Goal: Information Seeking & Learning: Learn about a topic

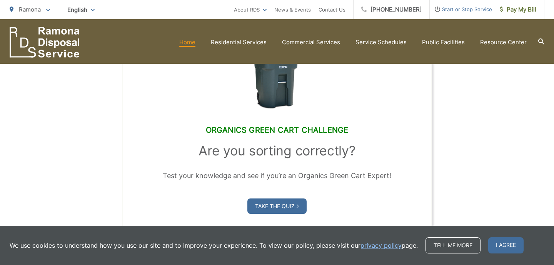
scroll to position [588, 0]
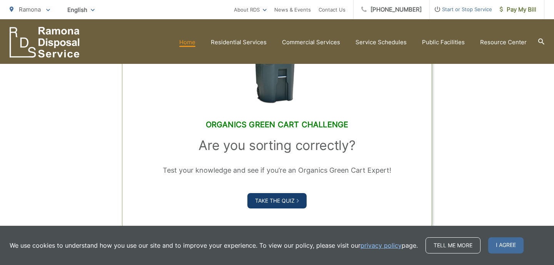
click at [284, 199] on link "Take the Quiz" at bounding box center [276, 200] width 59 height 15
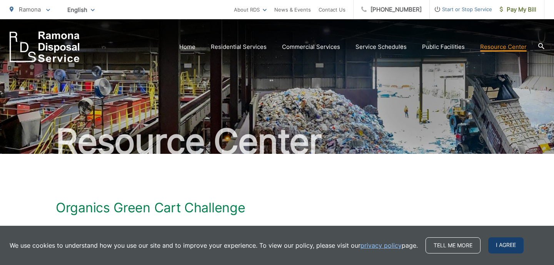
click at [497, 248] on span "I agree" at bounding box center [505, 245] width 35 height 16
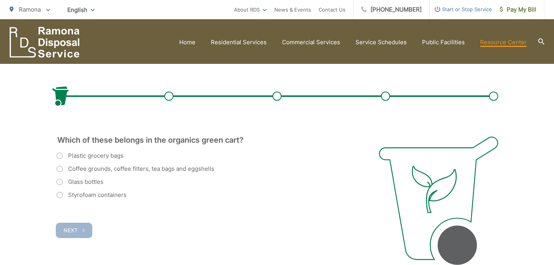
scroll to position [172, 0]
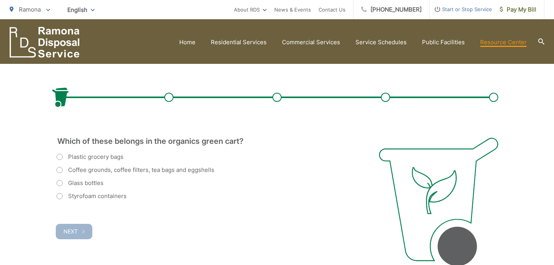
click at [188, 174] on label "Coffee grounds, coffee filters, tea bags and eggshells" at bounding box center [136, 170] width 158 height 9
radio input "true"
click at [78, 233] on button "Next" at bounding box center [74, 231] width 37 height 15
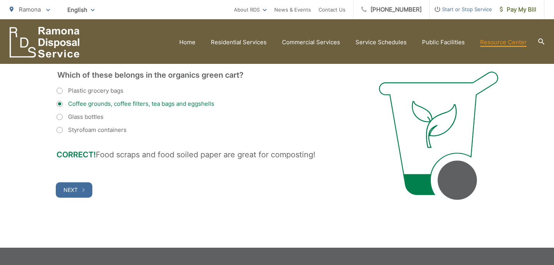
scroll to position [238, 0]
click at [68, 200] on div "Which of these belongs in the organics green cart? (Required) Plastic grocery b…" at bounding box center [208, 136] width 304 height 130
click at [79, 192] on button "Next" at bounding box center [74, 189] width 37 height 15
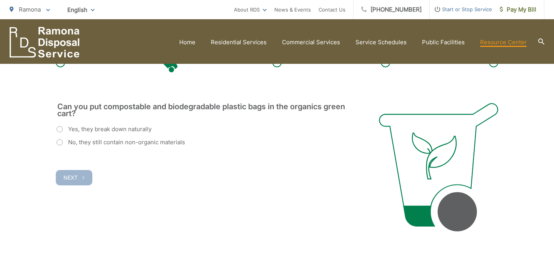
scroll to position [203, 0]
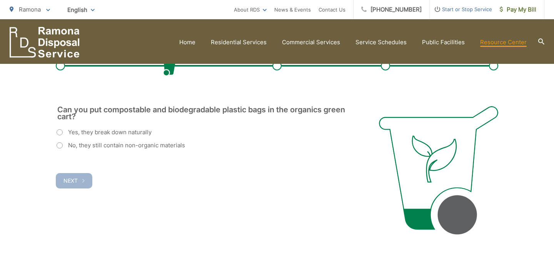
click at [127, 146] on label "No, they still contain non-organic materials" at bounding box center [121, 145] width 129 height 9
radio input "true"
click at [77, 183] on span "Next" at bounding box center [71, 180] width 14 height 7
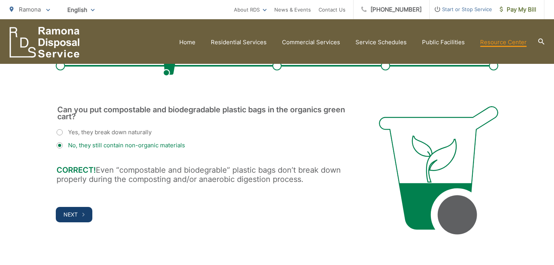
click at [77, 219] on button "Next" at bounding box center [74, 214] width 37 height 15
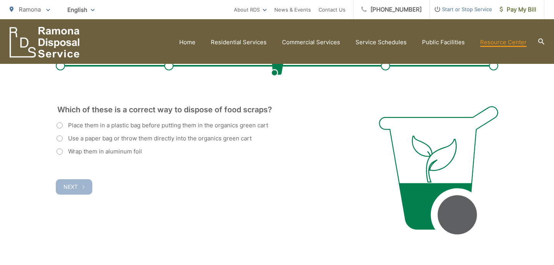
click at [140, 139] on label "Use a paper bag or throw them directly into the organics green cart" at bounding box center [154, 138] width 195 height 9
radio input "true"
click at [78, 194] on button "Next" at bounding box center [74, 186] width 37 height 15
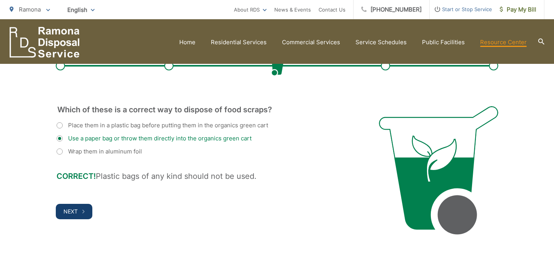
click at [79, 212] on button "Next" at bounding box center [74, 211] width 37 height 15
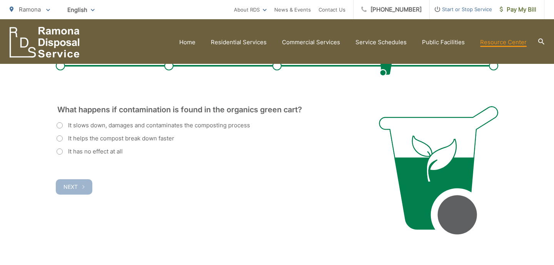
click at [140, 124] on label "It slows down, damages and contaminates the composting process" at bounding box center [154, 125] width 194 height 9
radio input "true"
click at [78, 191] on button "Next" at bounding box center [74, 186] width 37 height 15
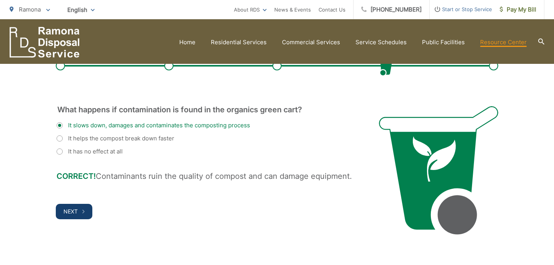
click at [83, 207] on button "Next" at bounding box center [74, 211] width 37 height 15
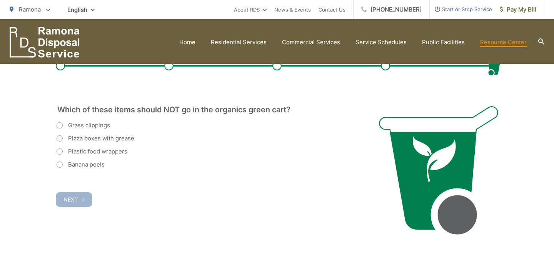
click at [108, 156] on label "Plastic food wrappers" at bounding box center [92, 151] width 71 height 9
radio input "true"
click at [82, 201] on button "Next" at bounding box center [74, 199] width 37 height 15
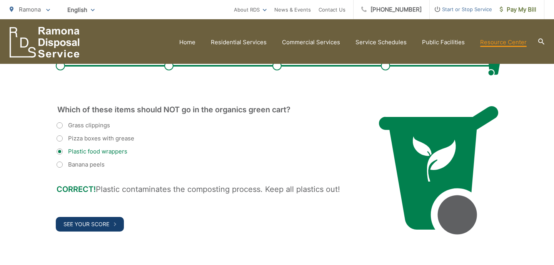
click at [90, 220] on button "See Your Score" at bounding box center [90, 224] width 68 height 15
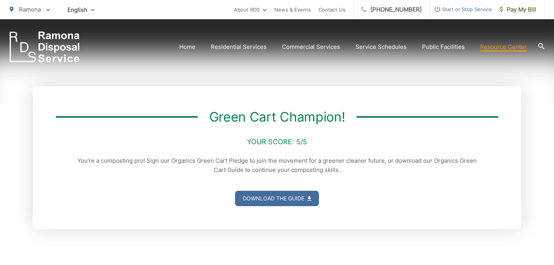
scroll to position [139, 0]
